Goal: Information Seeking & Learning: Learn about a topic

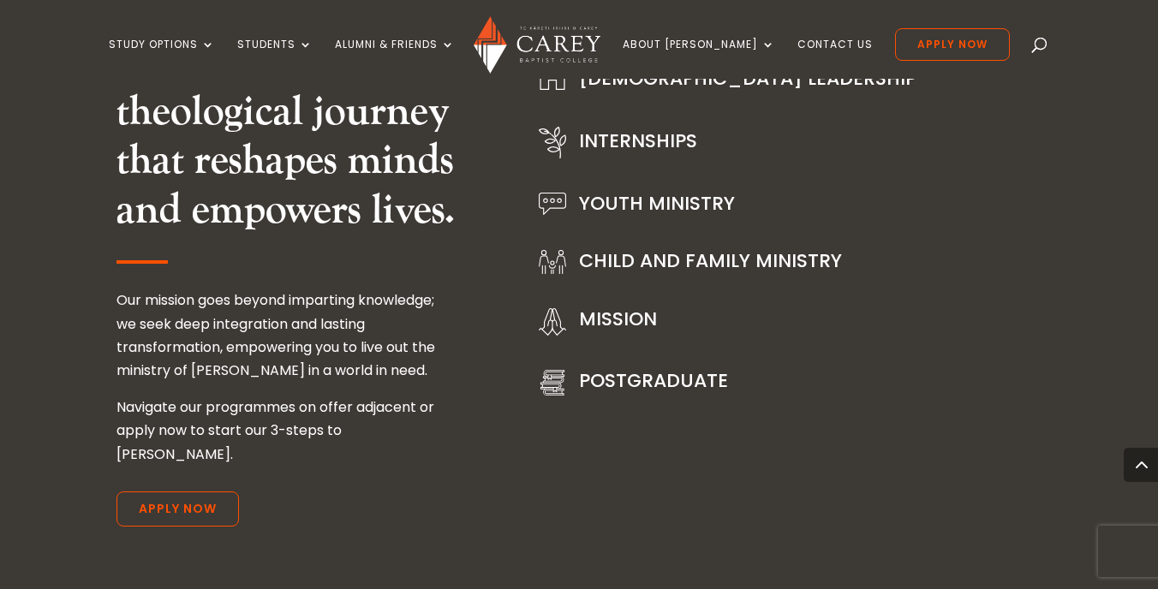
scroll to position [2283, 0]
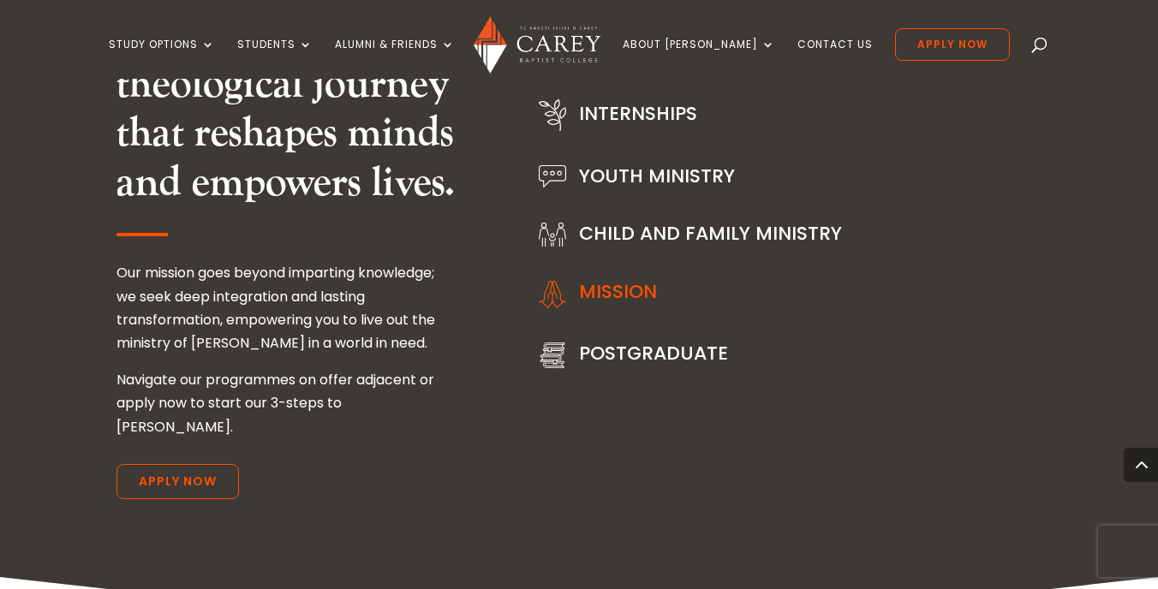
click at [619, 287] on link "Mission" at bounding box center [618, 291] width 78 height 27
click at [595, 290] on link "Mission" at bounding box center [618, 291] width 78 height 27
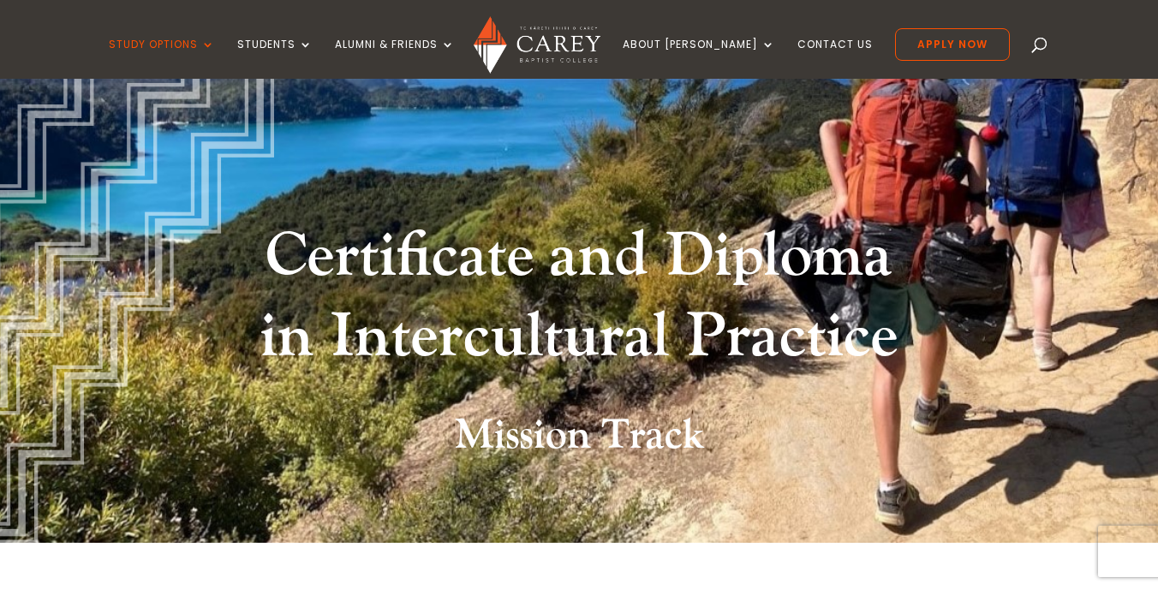
scroll to position [24, 0]
